Goal: Task Accomplishment & Management: Use online tool/utility

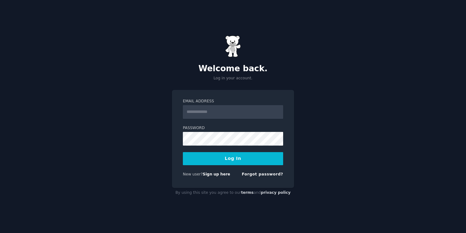
click at [193, 114] on input "Email Address" at bounding box center [233, 112] width 100 height 14
type input "**********"
click at [227, 160] on button "Log In" at bounding box center [233, 158] width 100 height 13
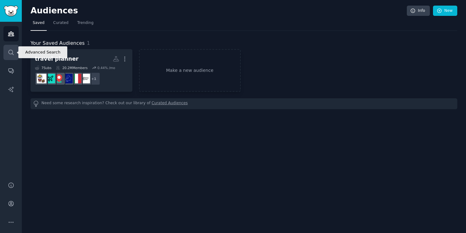
click at [13, 50] on icon "Sidebar" at bounding box center [11, 52] width 7 height 7
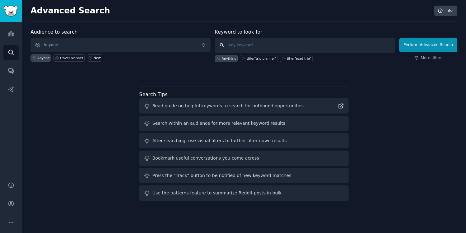
click at [237, 42] on input "text" at bounding box center [305, 45] width 180 height 15
type input "random coffee"
click at [424, 47] on button "Perform Advanced Search" at bounding box center [428, 45] width 58 height 14
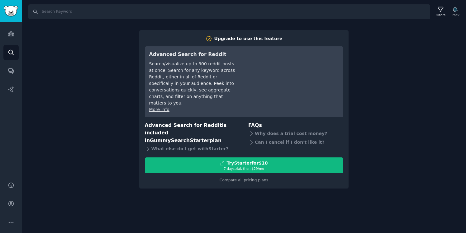
click at [418, 78] on div "Search Filters Track Upgrade to use this feature Advanced Search for Reddit Sea…" at bounding box center [244, 116] width 444 height 233
click at [52, 13] on input "Search" at bounding box center [229, 11] width 402 height 15
type input "networking"
click at [35, 12] on input "networking" at bounding box center [229, 11] width 402 height 15
click at [302, 18] on input "networking" at bounding box center [229, 11] width 402 height 15
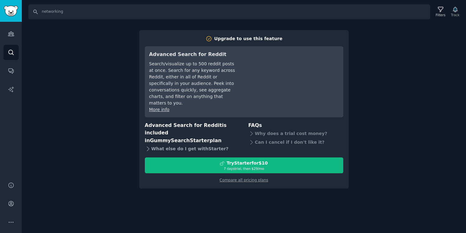
click at [159, 145] on div "What else do I get with Starter ?" at bounding box center [192, 149] width 95 height 9
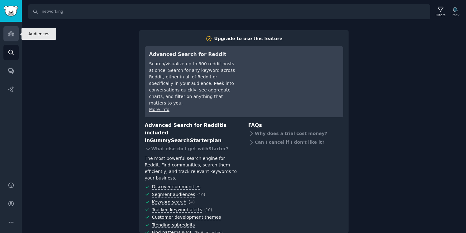
click at [14, 32] on link "Audiences" at bounding box center [10, 33] width 15 height 15
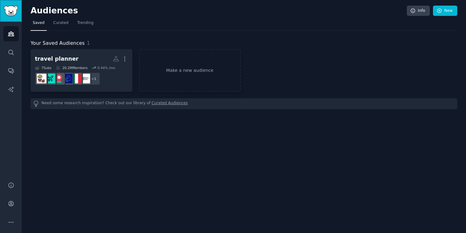
click at [10, 13] on img "Sidebar" at bounding box center [11, 11] width 14 height 11
click at [59, 25] on span "Curated" at bounding box center [60, 23] width 15 height 6
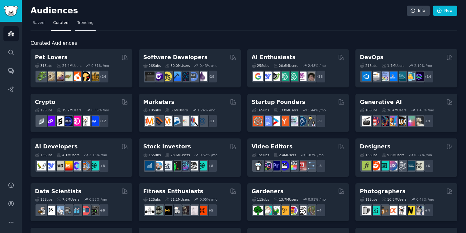
click at [81, 25] on span "Trending" at bounding box center [85, 23] width 16 height 6
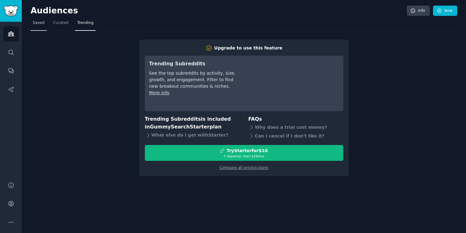
click at [38, 24] on span "Saved" at bounding box center [39, 23] width 12 height 6
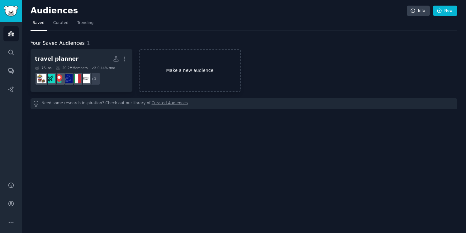
click at [175, 74] on link "Make a new audience" at bounding box center [190, 70] width 102 height 43
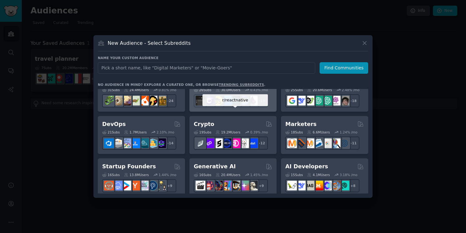
scroll to position [14, 0]
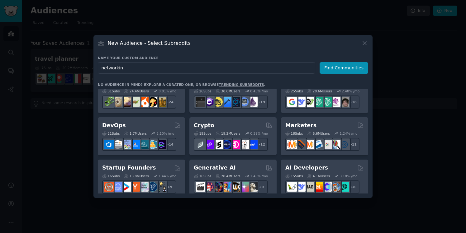
type input "networking"
click button "Find Communities" at bounding box center [344, 68] width 49 height 12
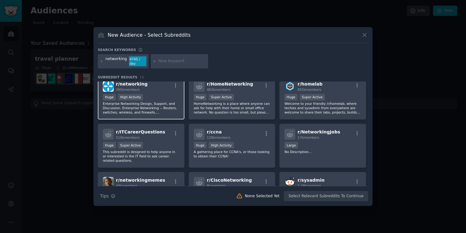
scroll to position [7, 0]
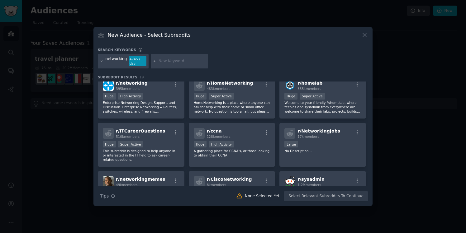
click at [170, 33] on h3 "New Audience - Select Subreddits" at bounding box center [149, 35] width 83 height 7
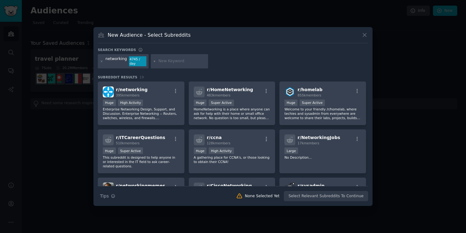
click at [164, 60] on input "text" at bounding box center [182, 62] width 47 height 6
type input "random coffee"
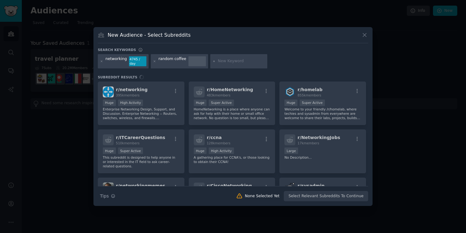
click at [293, 68] on div "networking 4745 / day random coffee" at bounding box center [233, 62] width 270 height 17
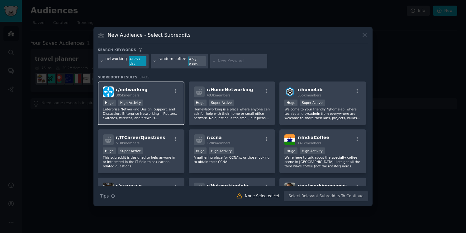
click at [150, 108] on p "Enterprise Networking Design, Support, and Discussion. Enterprise Networking --…" at bounding box center [141, 113] width 77 height 13
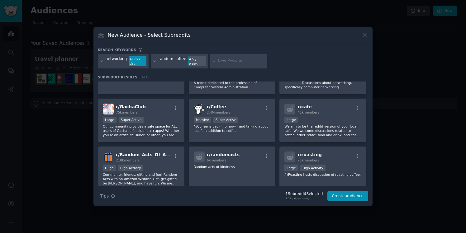
scroll to position [1, 0]
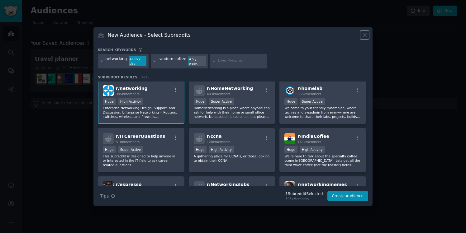
click at [367, 38] on icon at bounding box center [364, 35] width 7 height 7
